Goal: Go to known website: Access a specific website the user already knows

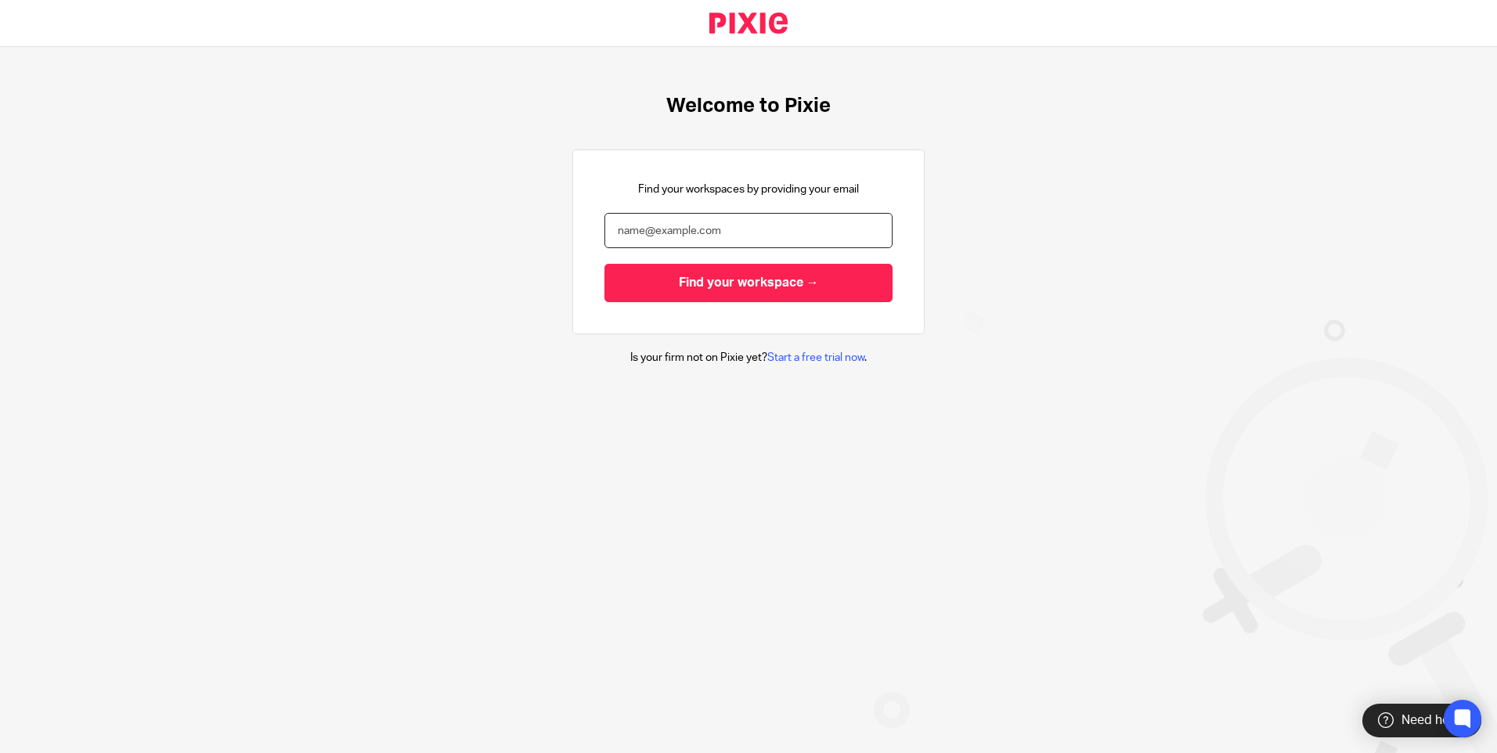
click at [632, 239] on input "email" at bounding box center [748, 230] width 288 height 35
type input "[PERSON_NAME][EMAIL_ADDRESS][DOMAIN_NAME]"
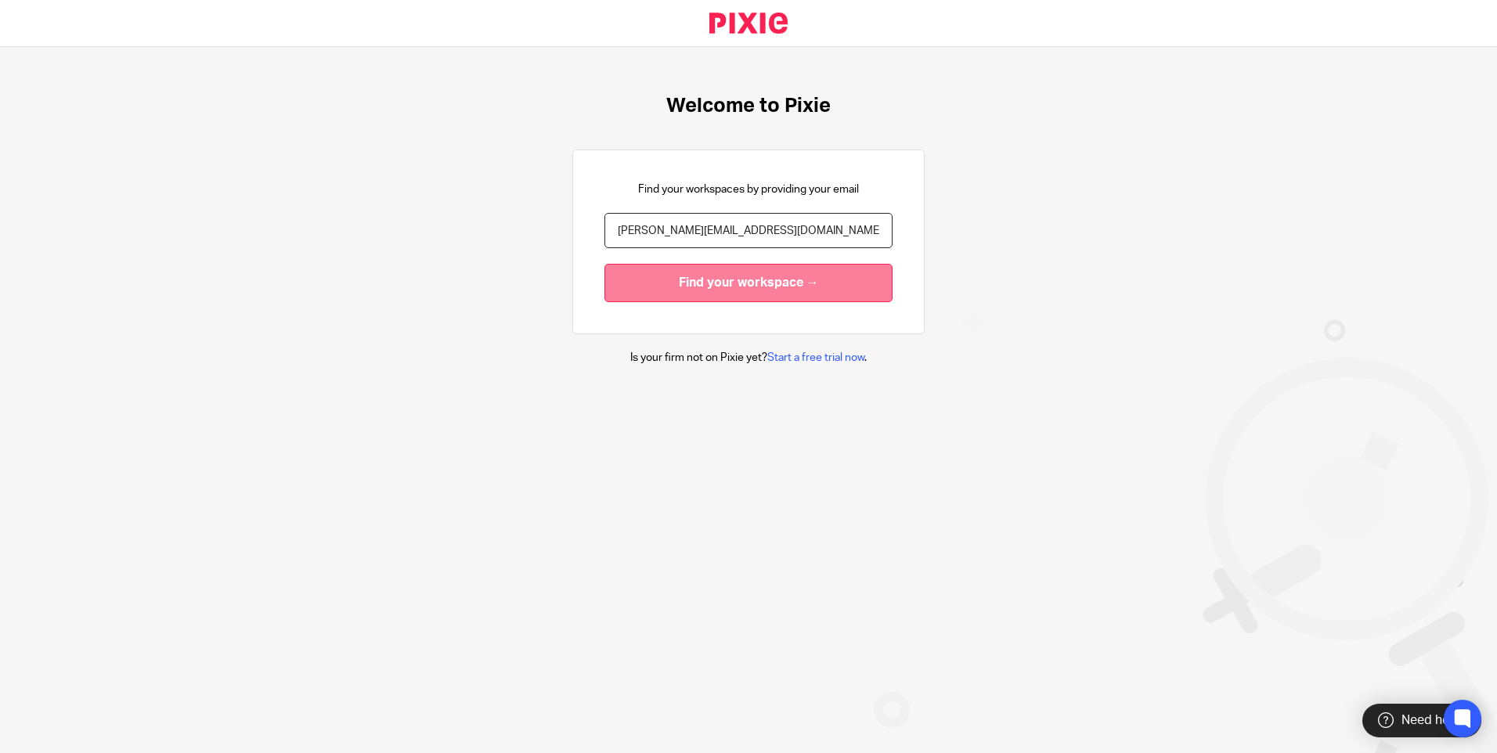
click at [643, 289] on input "Find your workspace →" at bounding box center [748, 283] width 288 height 38
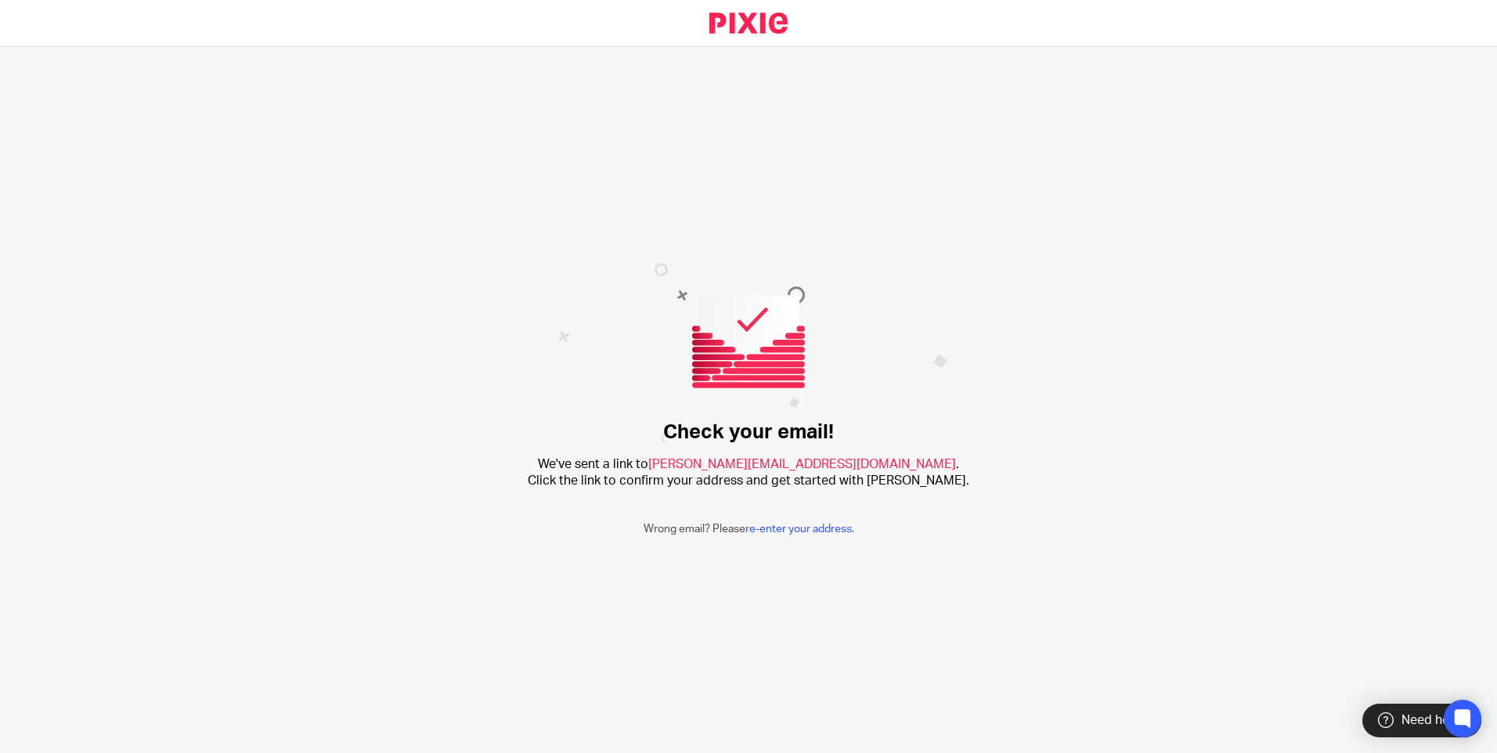
click at [783, 520] on div "Check your email! We've sent a link to chris@ayresvause.co.uk . Click the link …" at bounding box center [748, 400] width 1497 height 706
click at [756, 527] on link "re-enter your address" at bounding box center [798, 529] width 106 height 11
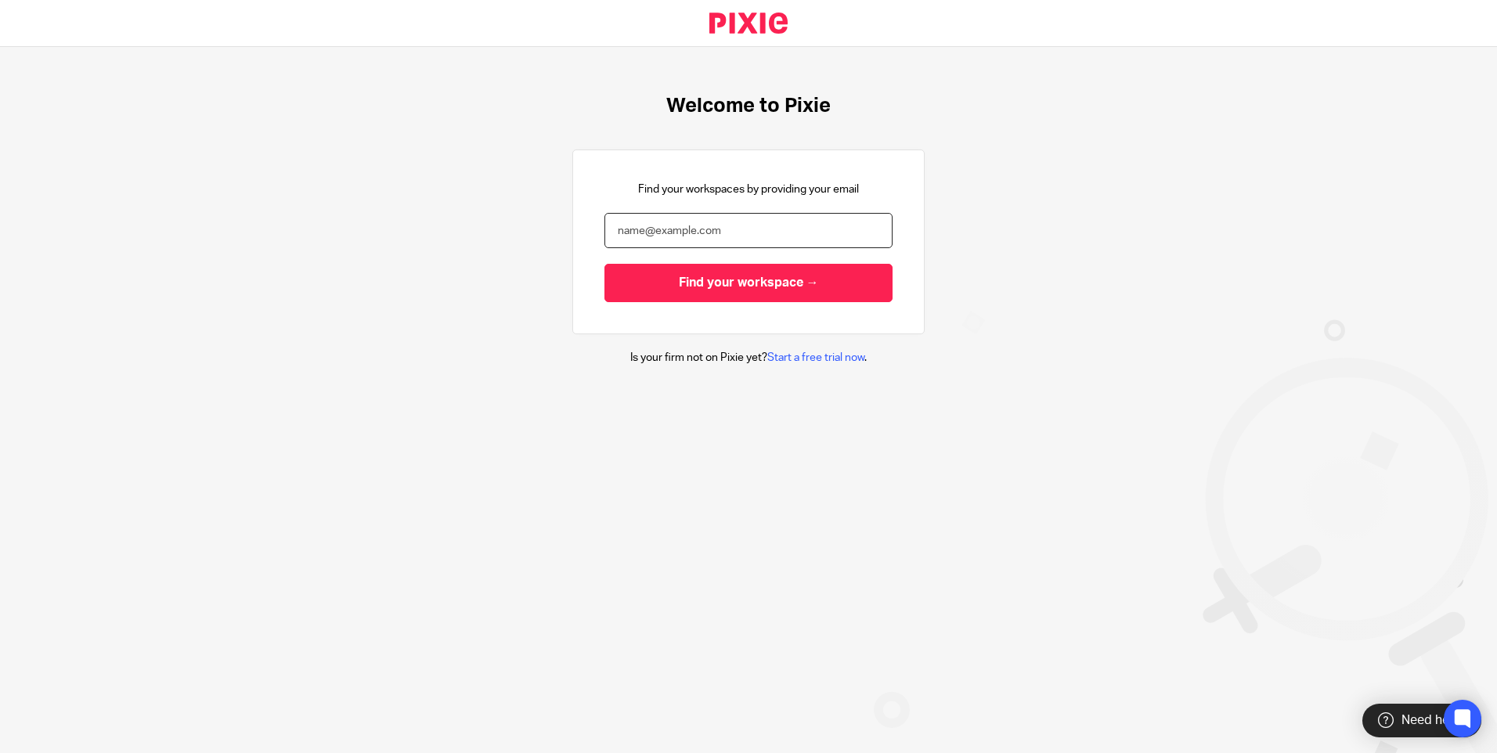
click at [651, 232] on input "email" at bounding box center [748, 230] width 288 height 35
type input "[PERSON_NAME][EMAIL_ADDRESS][DOMAIN_NAME]"
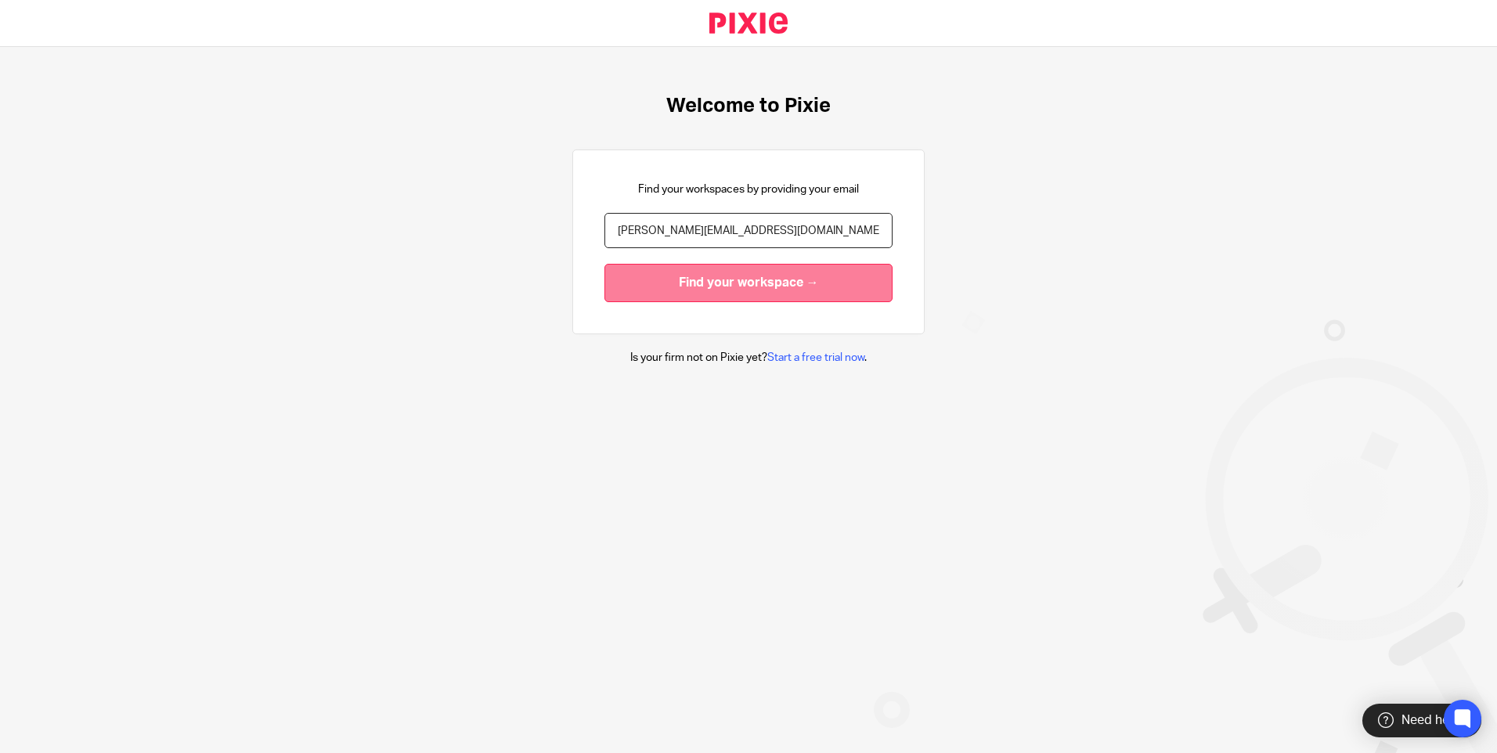
click at [687, 283] on input "Find your workspace →" at bounding box center [748, 283] width 288 height 38
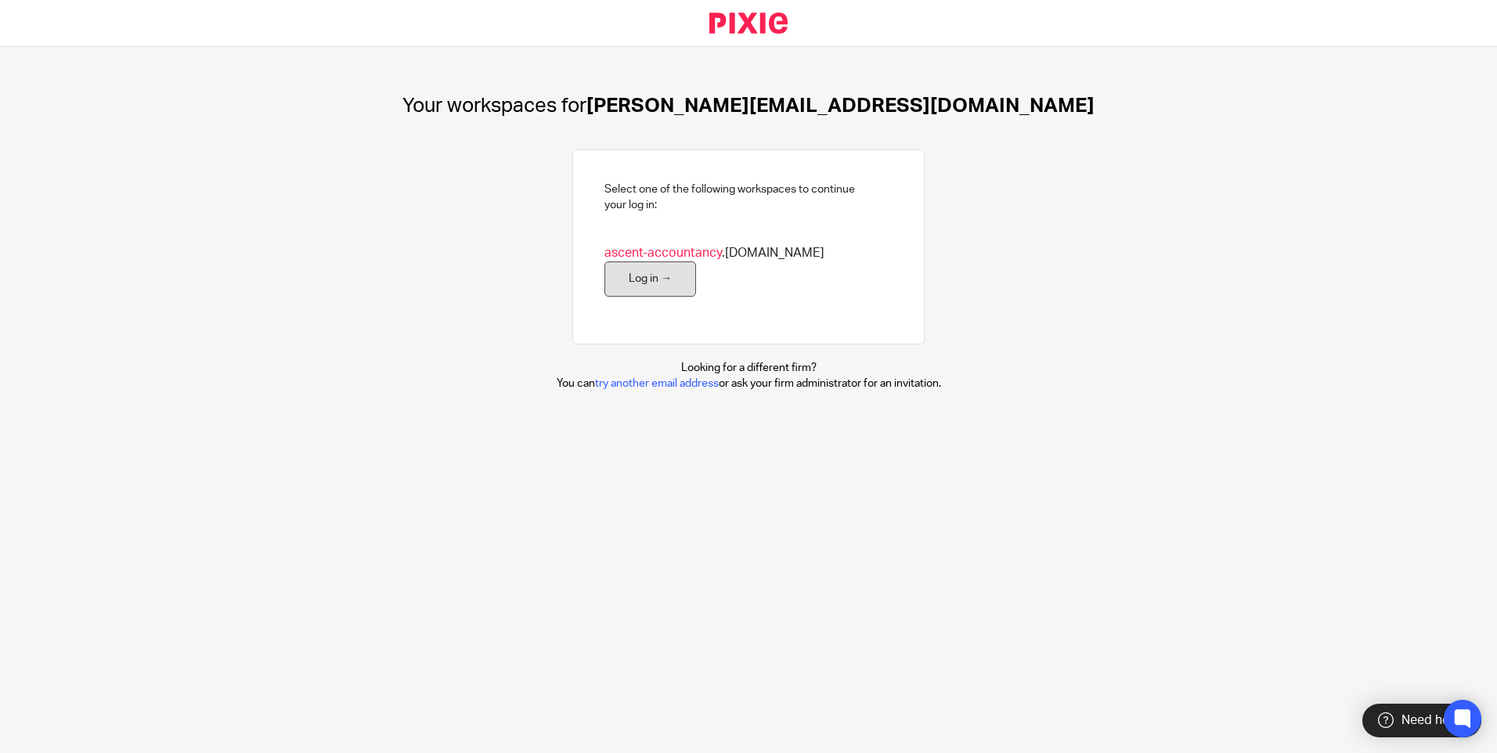
click at [696, 261] on link "Log in →" at bounding box center [650, 278] width 92 height 35
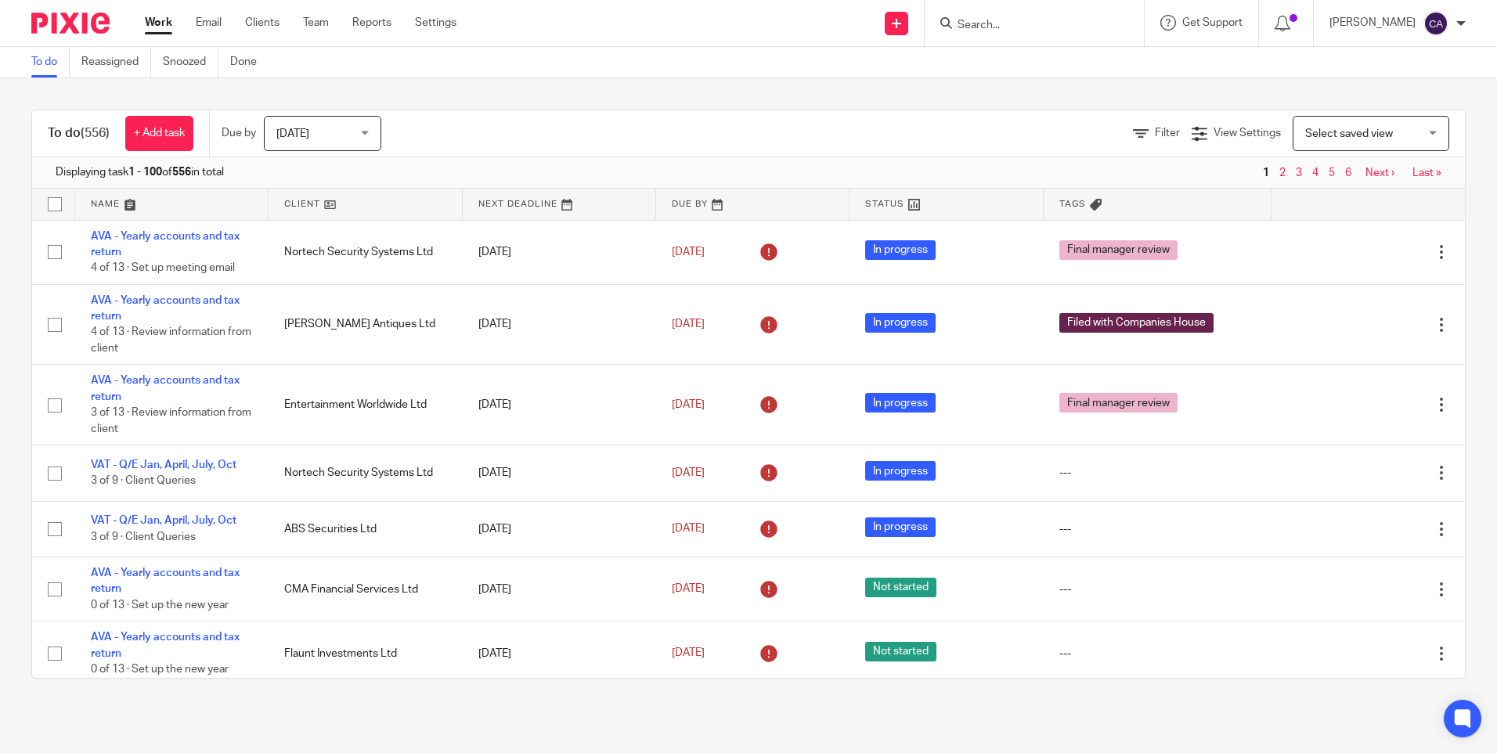
click at [1004, 19] on input "Search" at bounding box center [1026, 26] width 141 height 14
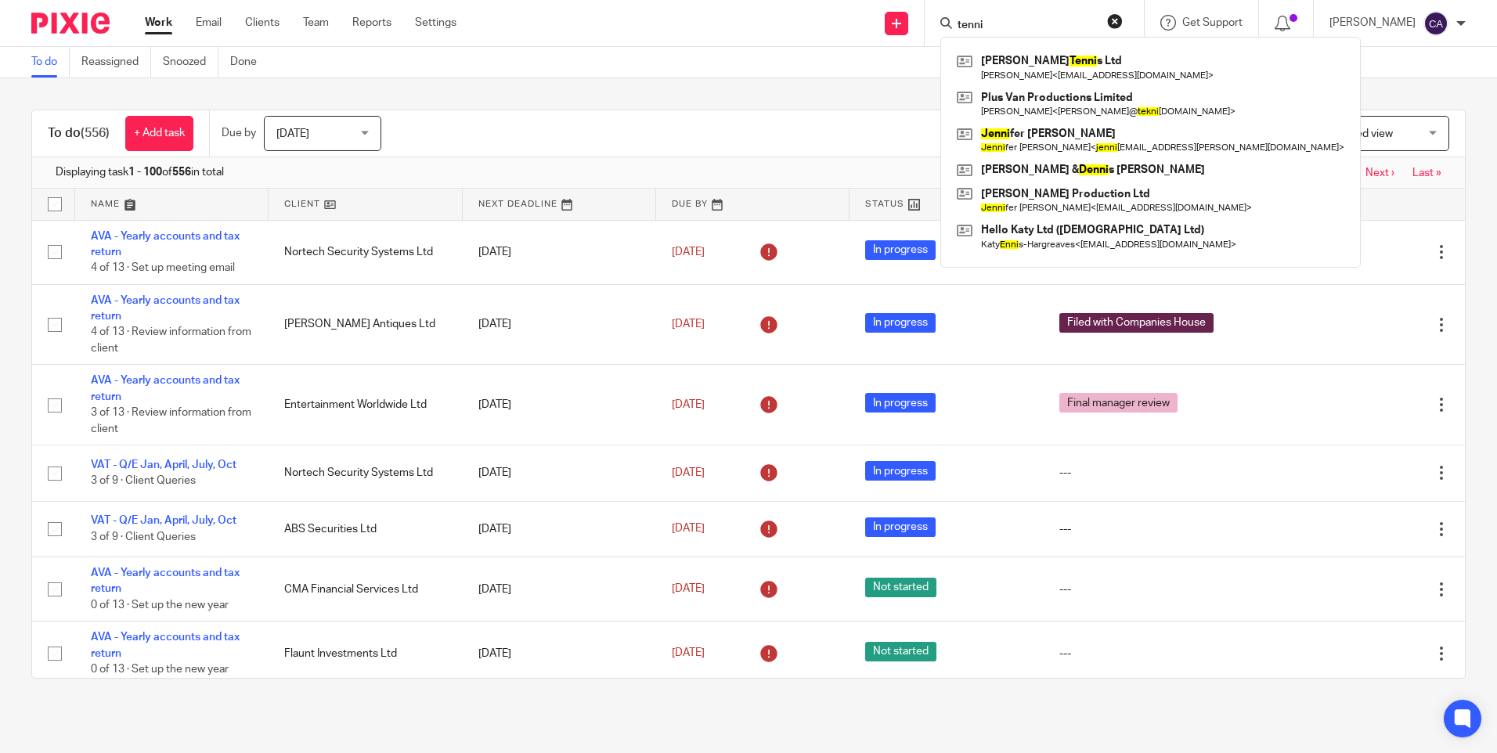
type input "tennis"
